Goal: Complete application form

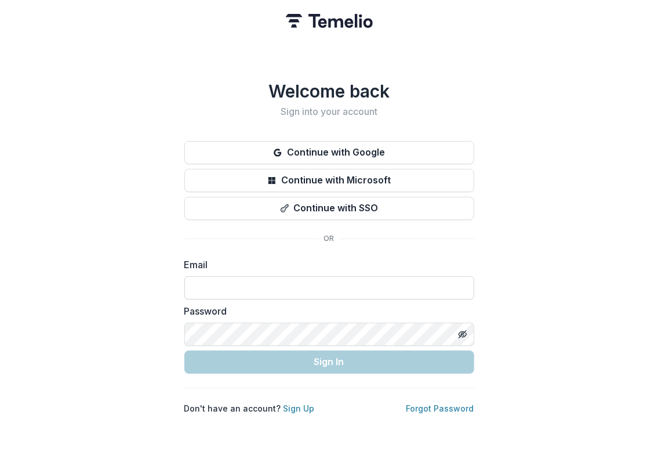
click at [233, 279] on input at bounding box center [329, 287] width 290 height 23
type input "**********"
drag, startPoint x: 0, startPoint y: 0, endPoint x: 211, endPoint y: 280, distance: 350.7
click at [211, 280] on input at bounding box center [329, 287] width 290 height 23
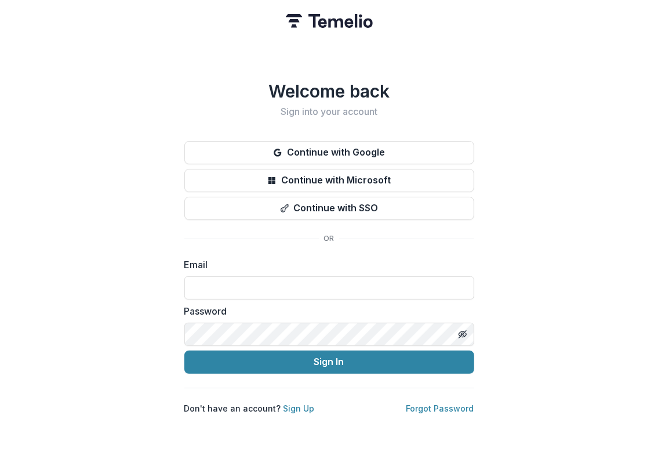
type input "**********"
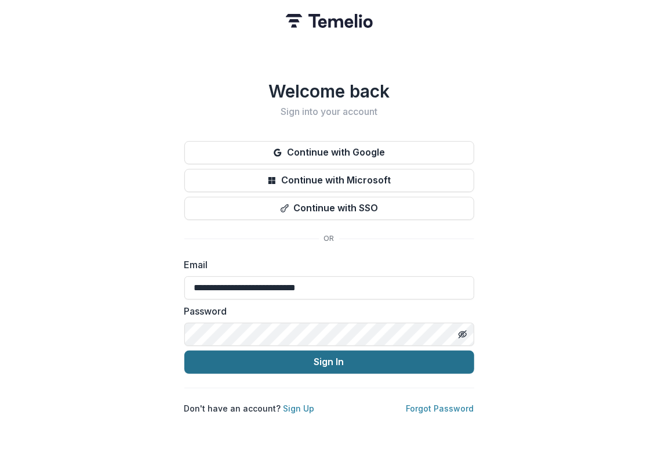
click at [254, 360] on button "Sign In" at bounding box center [329, 361] width 290 height 23
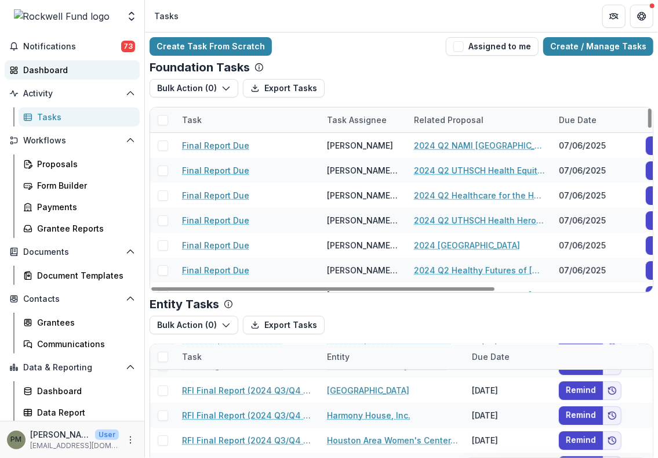
click at [38, 70] on div "Dashboard" at bounding box center [76, 70] width 107 height 12
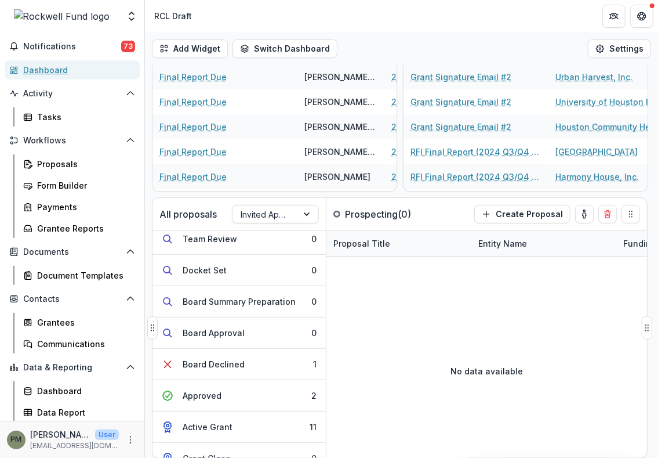
scroll to position [101, 0]
click at [290, 210] on div "Invited Applications" at bounding box center [265, 214] width 65 height 17
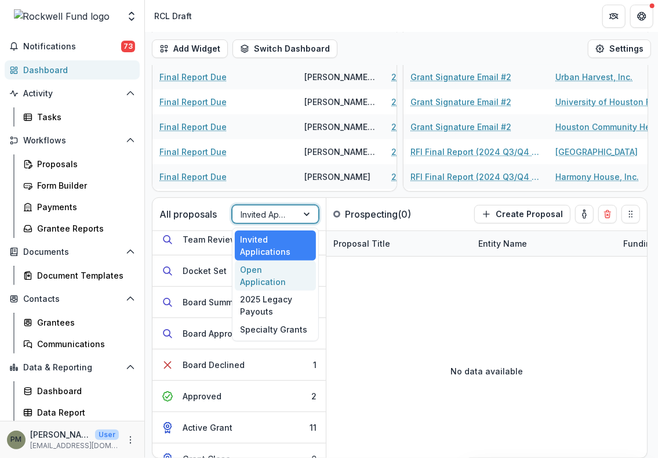
click at [273, 270] on div "Open Application" at bounding box center [275, 275] width 81 height 30
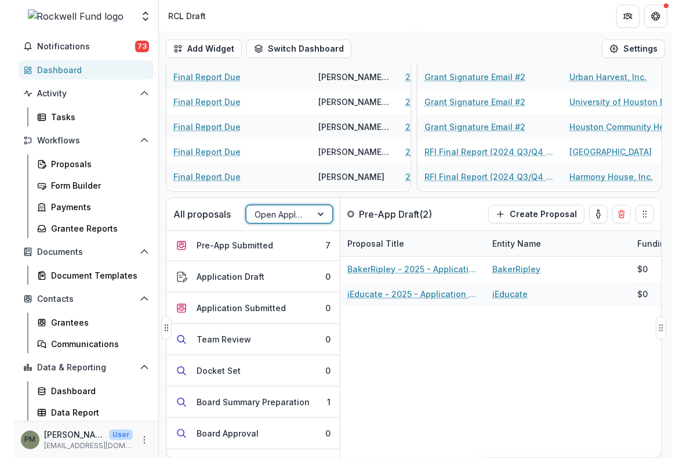
scroll to position [0, 0]
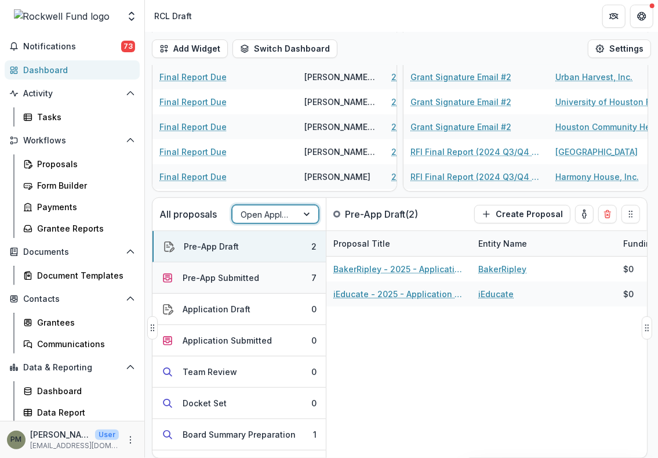
click at [230, 274] on div "Pre-App Submitted" at bounding box center [221, 277] width 77 height 12
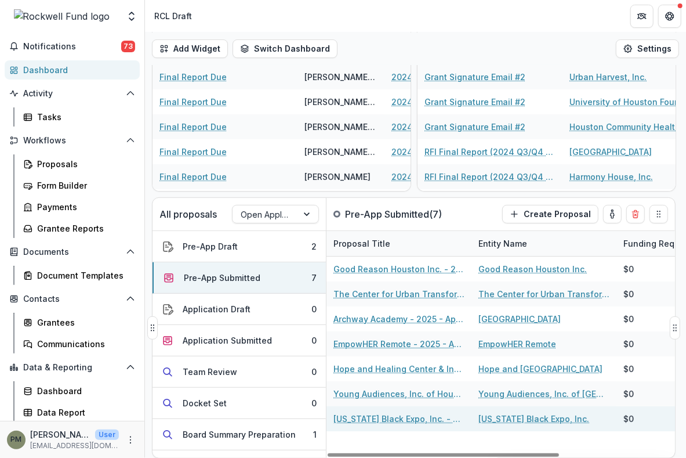
click at [383, 418] on link "[US_STATE] Black Expo, Inc. - 2025 - Application Request Form - Education" at bounding box center [398, 418] width 131 height 12
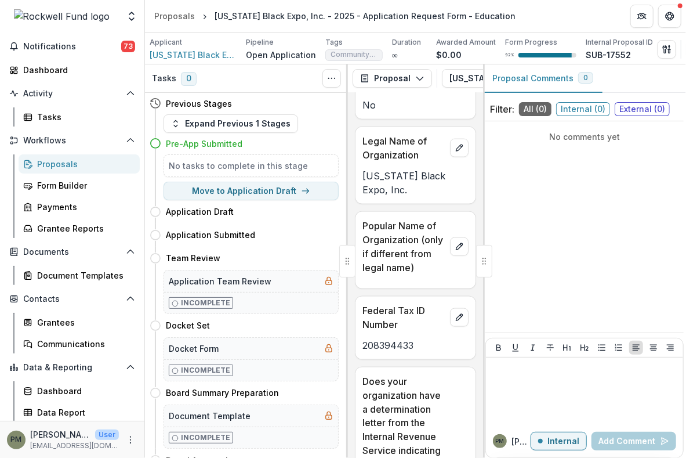
scroll to position [715, 0]
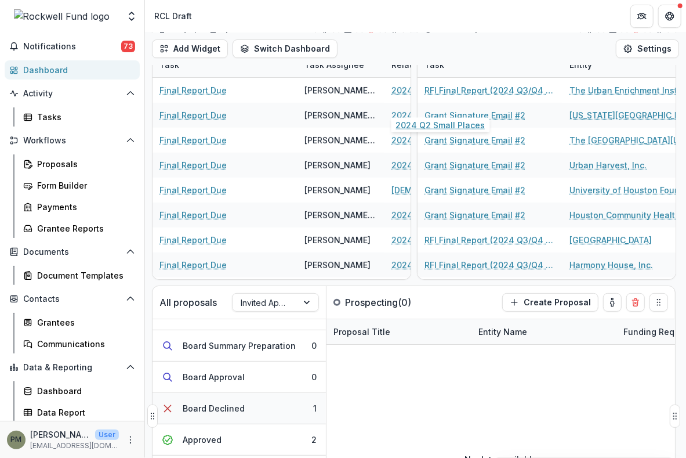
scroll to position [135, 0]
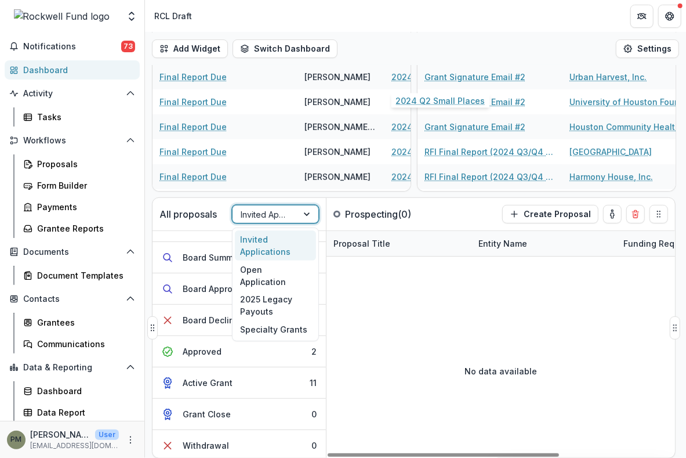
click at [288, 212] on div at bounding box center [265, 214] width 49 height 14
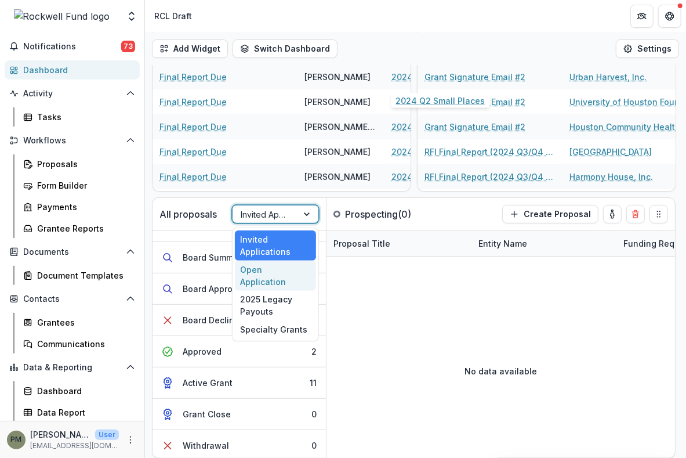
click at [263, 270] on div "Open Application" at bounding box center [275, 275] width 81 height 30
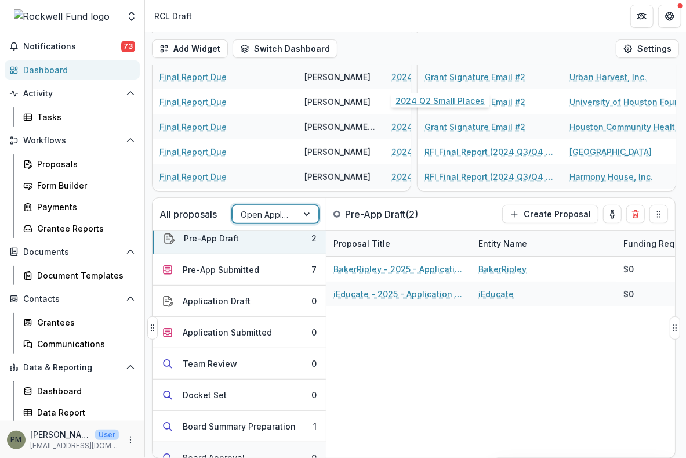
scroll to position [0, 0]
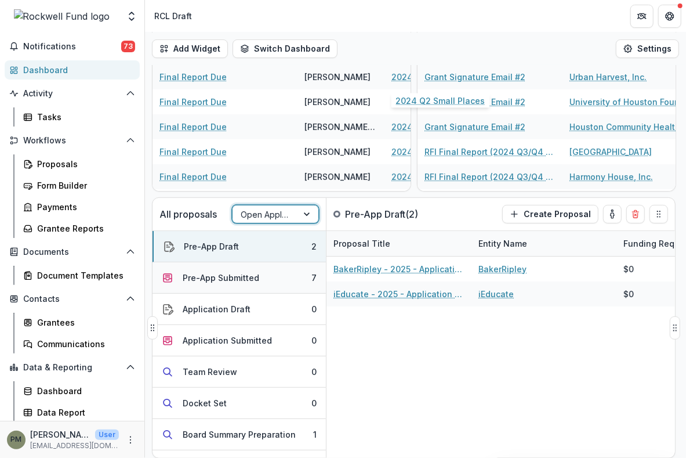
click at [231, 278] on div "Pre-App Submitted" at bounding box center [221, 277] width 77 height 12
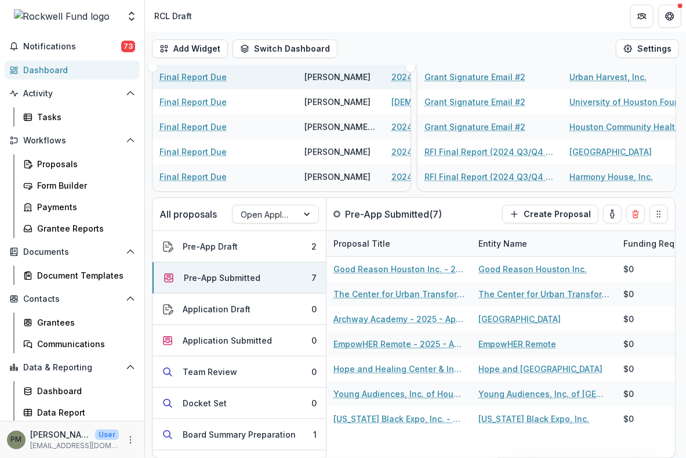
drag, startPoint x: 222, startPoint y: 12, endPoint x: 316, endPoint y: 79, distance: 115.9
click at [222, 12] on header "RCL Draft" at bounding box center [415, 16] width 541 height 32
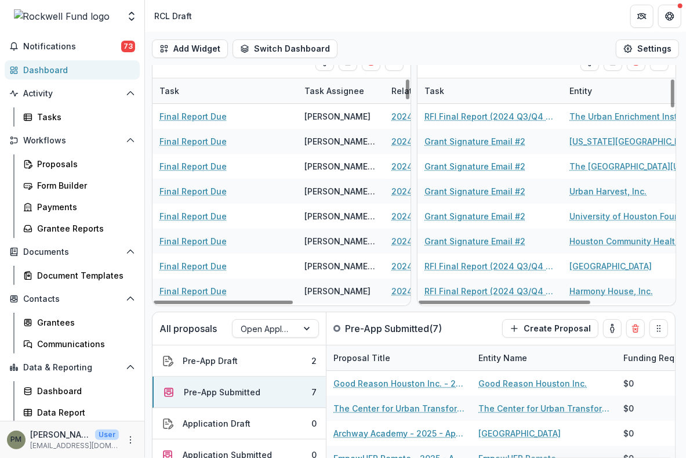
scroll to position [135, 0]
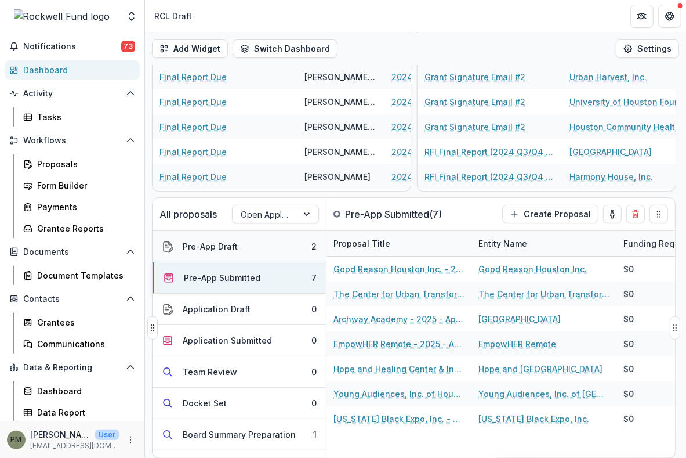
click at [259, 253] on button "Pre-App Draft 2" at bounding box center [239, 246] width 173 height 31
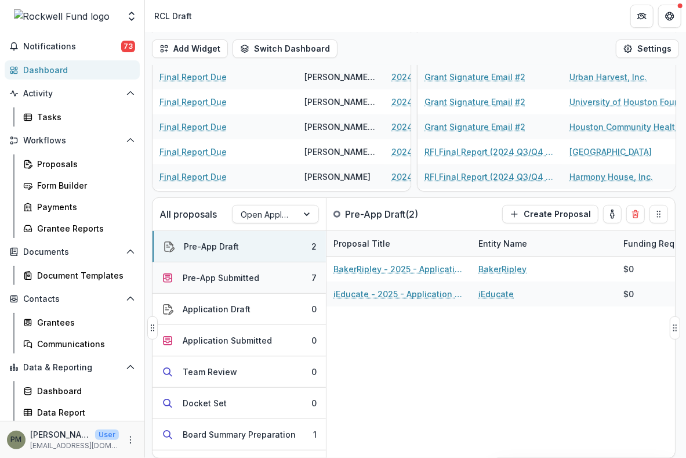
click at [223, 277] on div "Pre-App Submitted" at bounding box center [221, 277] width 77 height 12
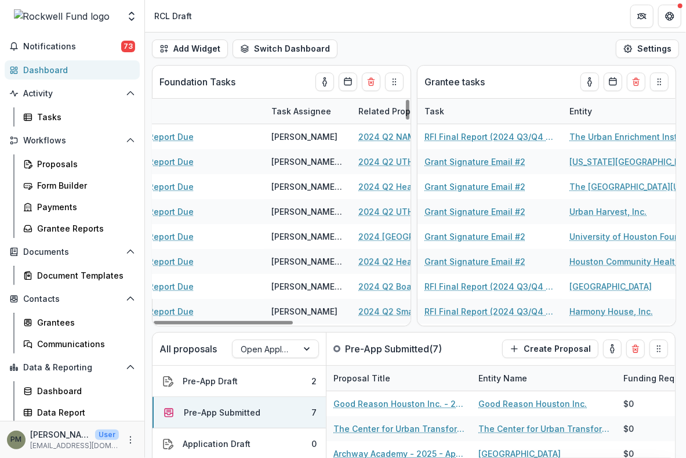
scroll to position [0, 34]
